Goal: Information Seeking & Learning: Learn about a topic

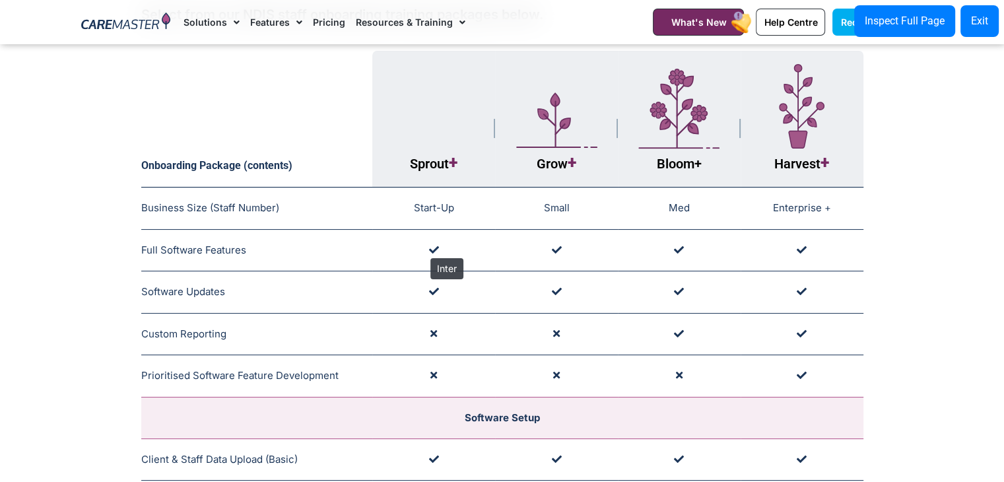
drag, startPoint x: 446, startPoint y: 245, endPoint x: 424, endPoint y: 251, distance: 23.2
click at [424, 251] on td at bounding box center [433, 250] width 123 height 42
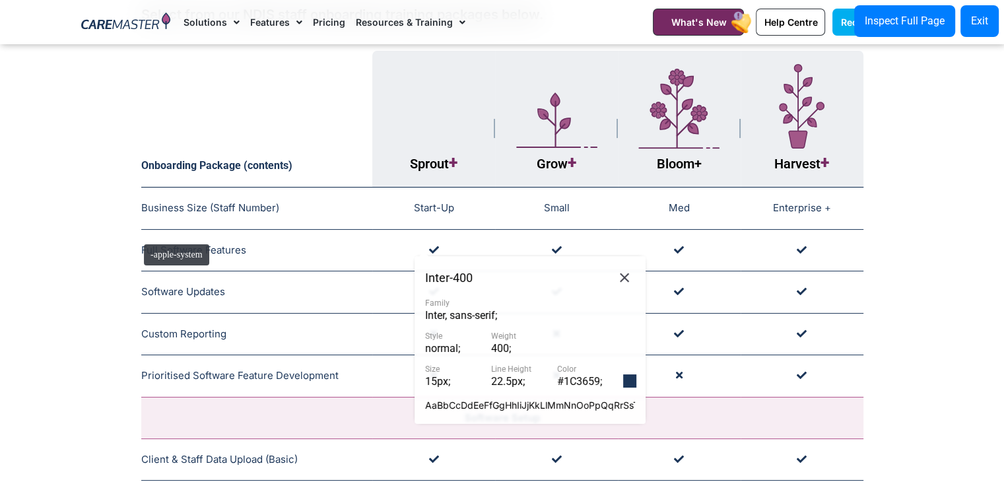
drag, startPoint x: 247, startPoint y: 243, endPoint x: 182, endPoint y: 225, distance: 67.2
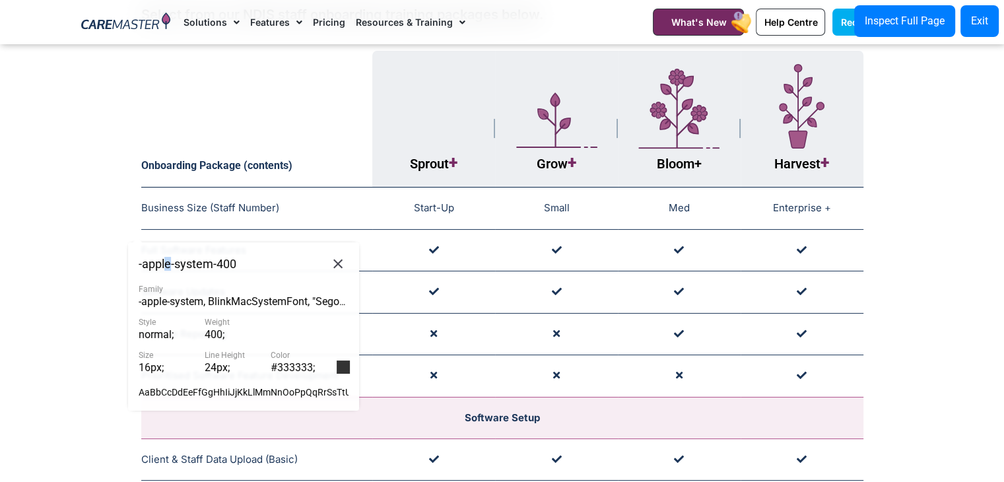
drag, startPoint x: 172, startPoint y: 276, endPoint x: 170, endPoint y: 265, distance: 10.6
click at [169, 274] on div "-apple-system - 400 Family -apple-system, BlinkMacSystemFont, "Segoe UI", Robot…" at bounding box center [244, 326] width 210 height 147
click at [986, 27] on button "Exit" at bounding box center [979, 21] width 38 height 32
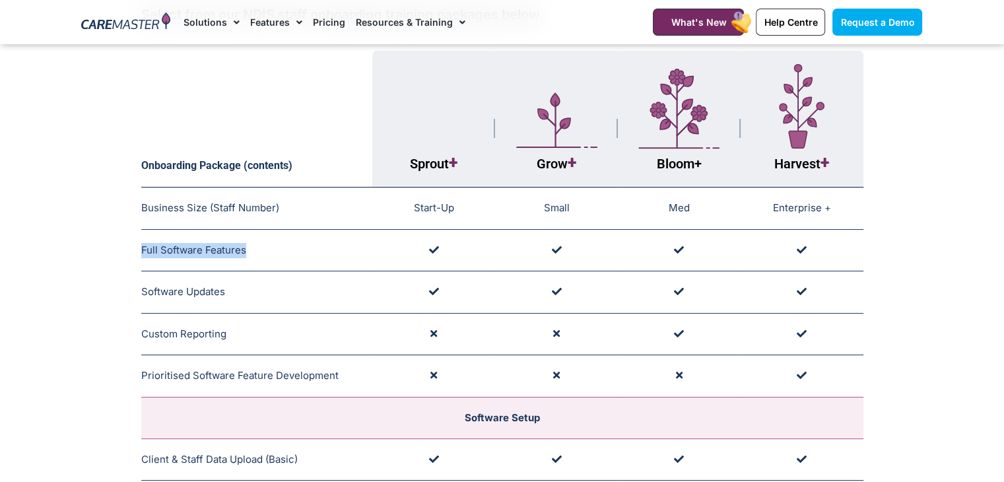
drag, startPoint x: 257, startPoint y: 248, endPoint x: 141, endPoint y: 255, distance: 116.3
click at [141, 255] on td "Full Software Features All Training and User Licenses Grant Full Software Acces…" at bounding box center [257, 250] width 232 height 42
copy span "Full Software Features"
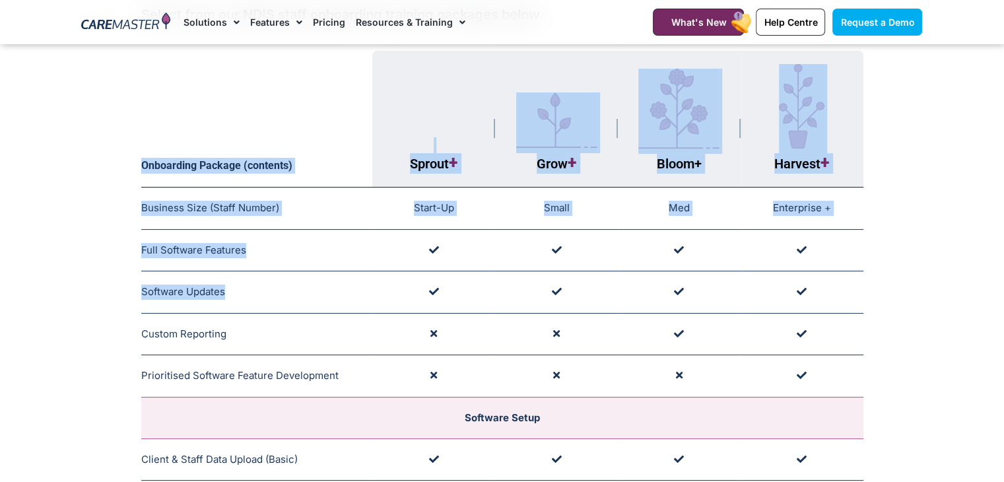
drag, startPoint x: 229, startPoint y: 290, endPoint x: 139, endPoint y: 281, distance: 90.8
click at [143, 283] on td "Software Updates Applicable to All Software & User Licenses" at bounding box center [257, 292] width 232 height 42
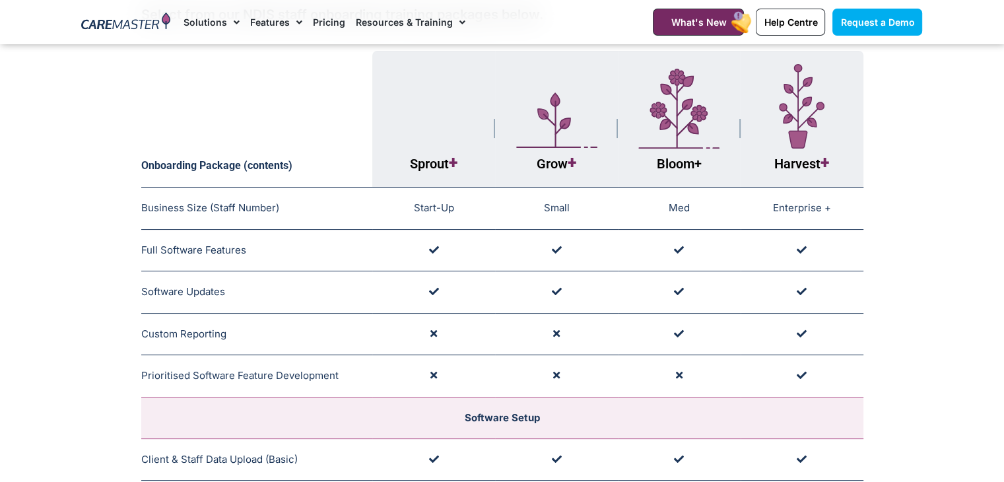
drag, startPoint x: 144, startPoint y: 287, endPoint x: 228, endPoint y: 280, distance: 84.1
click at [228, 280] on td "Software Updates Applicable to All Software & User Licenses" at bounding box center [257, 292] width 232 height 42
click at [224, 285] on td "Software Updates Applicable to All Software & User Licenses" at bounding box center [257, 292] width 232 height 42
drag, startPoint x: 224, startPoint y: 285, endPoint x: 142, endPoint y: 288, distance: 82.5
click at [142, 288] on td "Software Updates Applicable to All Software & User Licenses" at bounding box center [257, 292] width 232 height 42
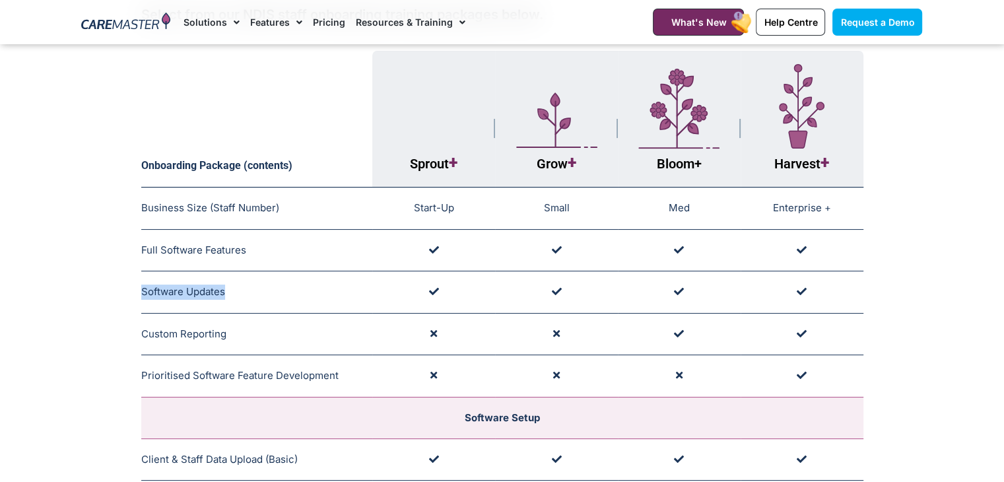
copy td "Software Updates"
drag, startPoint x: 232, startPoint y: 334, endPoint x: 143, endPoint y: 315, distance: 91.7
click at [143, 315] on td "Custom Reporting Applicable to Training Packages Designed for Large Providers." at bounding box center [257, 334] width 232 height 42
copy td "Custom Reporting"
drag, startPoint x: 360, startPoint y: 373, endPoint x: 141, endPoint y: 358, distance: 219.5
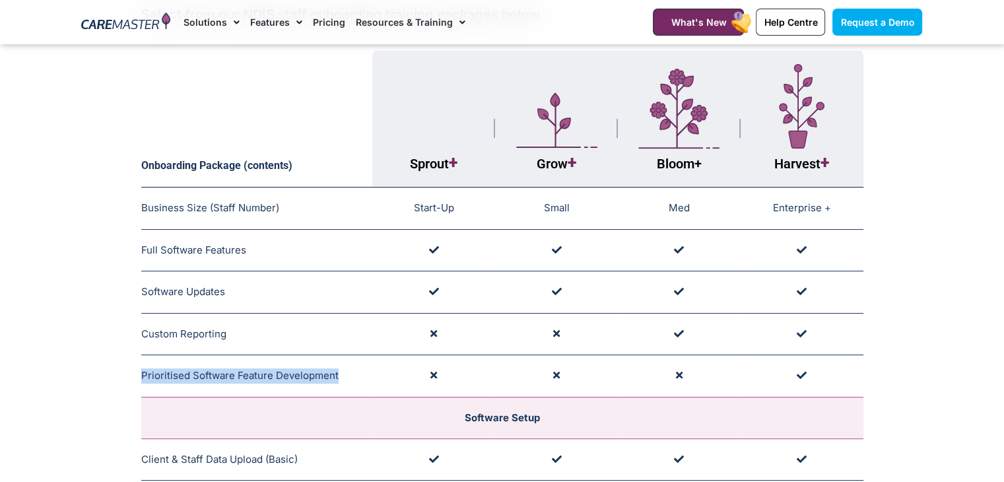
click at [141, 358] on td "Prioritised Software Feature Development Enterprise Level Only (Costs May Apply)" at bounding box center [257, 376] width 232 height 42
copy td "Prioritised Software Feature Development"
